Goal: Find specific page/section: Find specific page/section

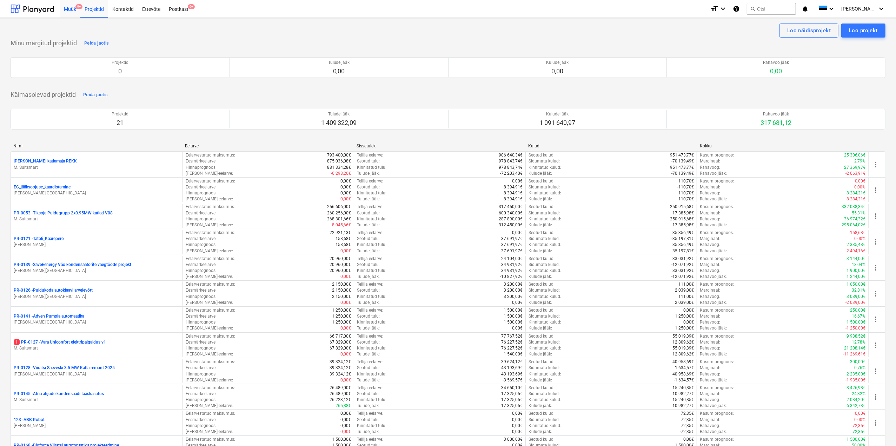
click at [69, 12] on div "Müük 9+" at bounding box center [70, 9] width 21 height 18
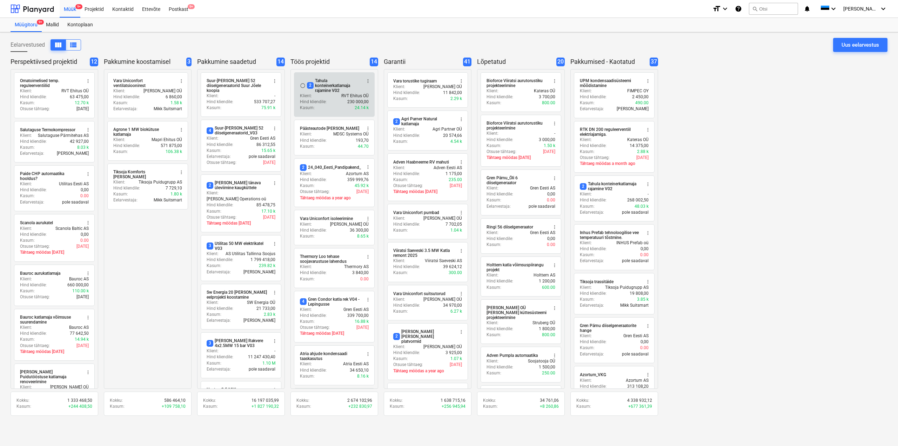
click at [328, 88] on div "2 Tahula konteinerkatlamaja rajamine V02" at bounding box center [334, 85] width 54 height 15
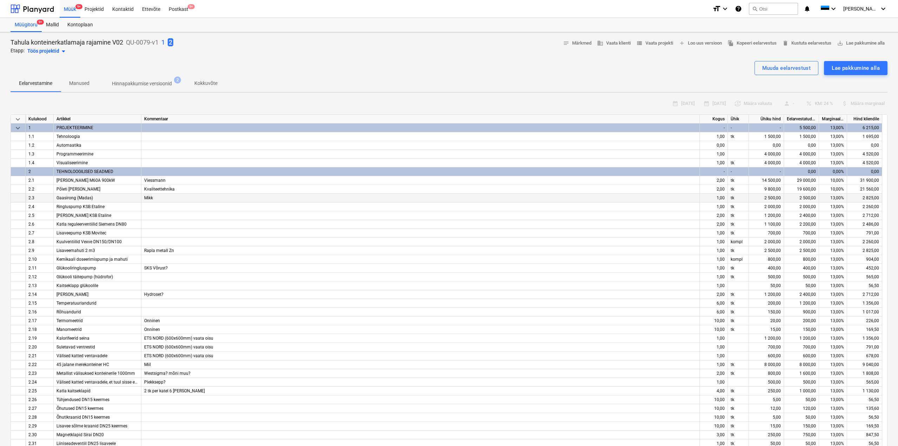
type textarea "x"
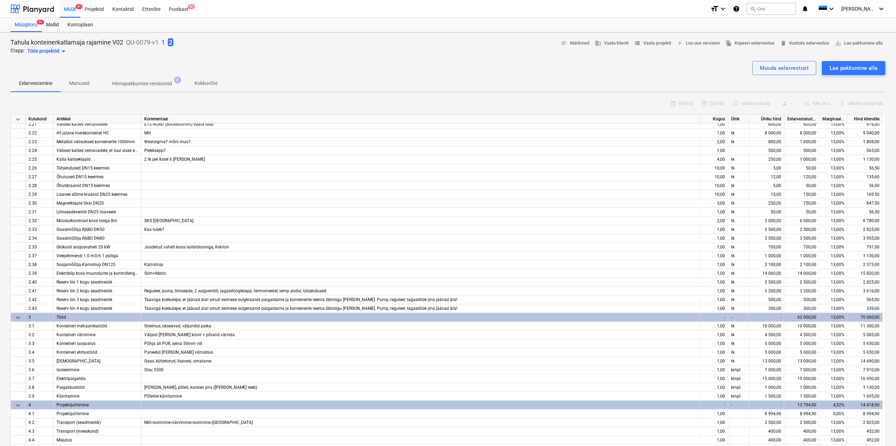
scroll to position [246, 0]
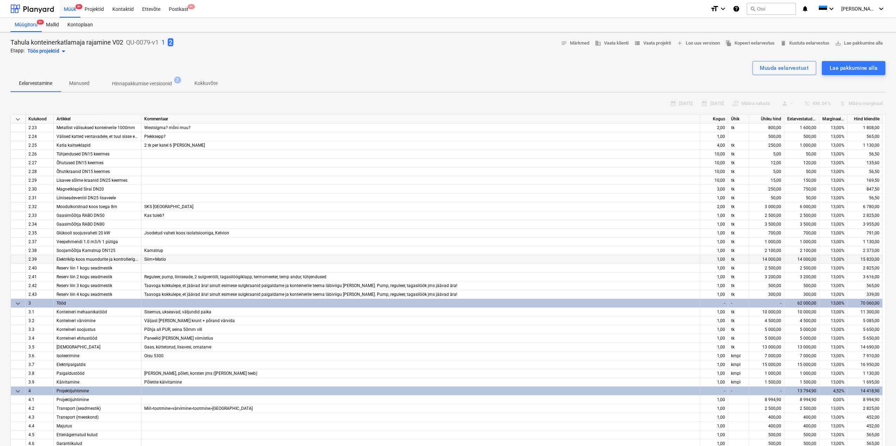
click at [161, 258] on span "Siim+Matio" at bounding box center [155, 259] width 22 height 5
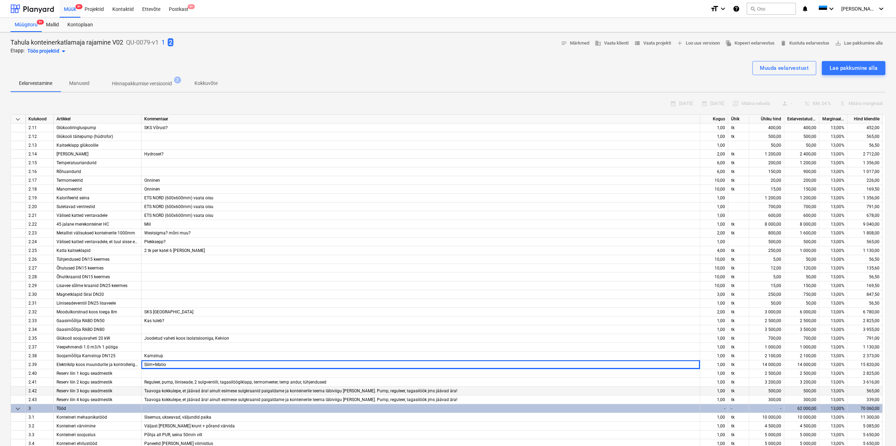
scroll to position [105, 0]
